Goal: Navigation & Orientation: Find specific page/section

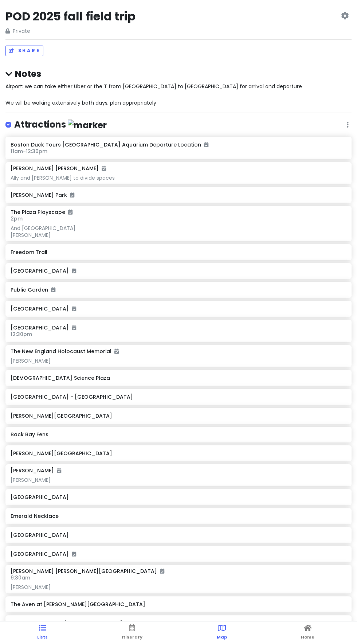
click at [223, 638] on span "Map" at bounding box center [222, 637] width 10 height 6
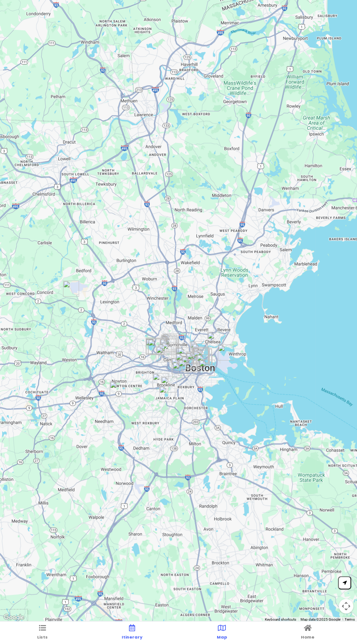
click at [127, 637] on span "Itinerary" at bounding box center [132, 637] width 21 height 6
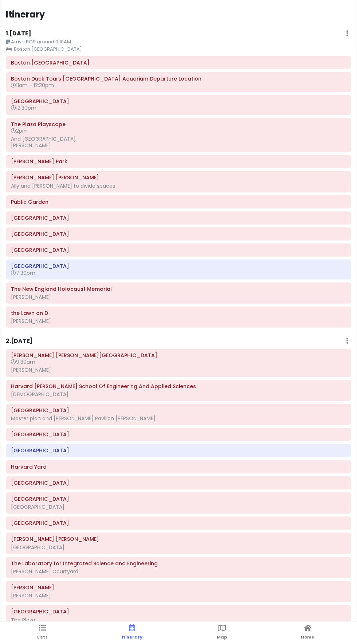
click at [27, 38] on small "Arrive BOS around 9:10AM" at bounding box center [178, 41] width 345 height 7
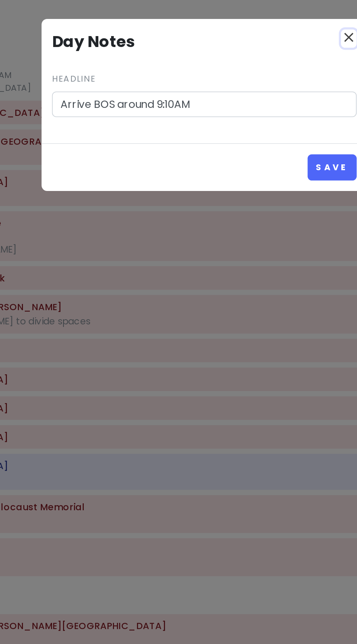
click at [259, 23] on icon "close" at bounding box center [259, 20] width 9 height 9
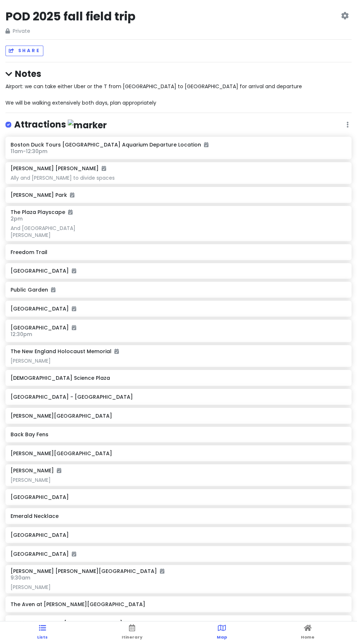
click at [221, 636] on span "Map" at bounding box center [222, 637] width 10 height 6
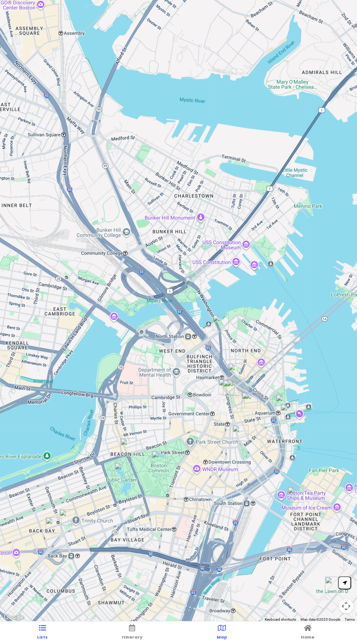
click at [40, 637] on span "Lists" at bounding box center [42, 637] width 11 height 6
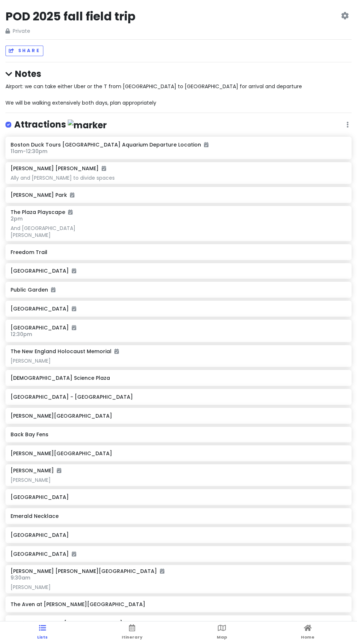
click at [118, 638] on ul "Lists Itinerary Map Home" at bounding box center [178, 632] width 357 height 23
click at [138, 639] on span "Itinerary" at bounding box center [132, 637] width 21 height 6
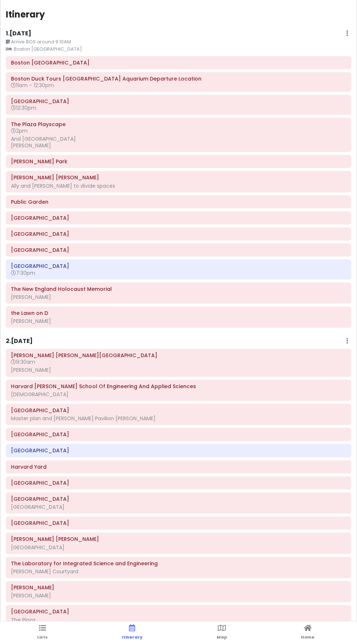
click at [27, 160] on h6 "[PERSON_NAME] Park" at bounding box center [178, 161] width 335 height 7
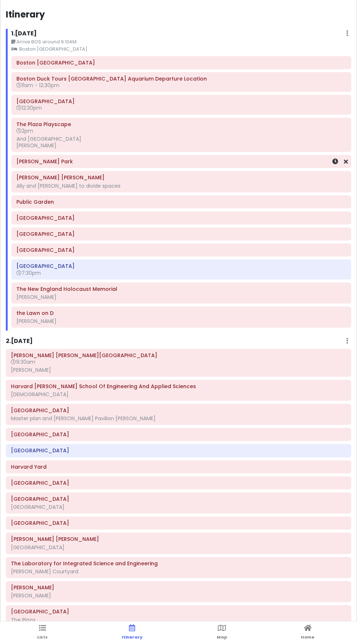
click at [209, 640] on ul "Lists Itinerary Map Home" at bounding box center [178, 632] width 357 height 23
click at [221, 632] on link "Map" at bounding box center [222, 632] width 10 height 23
